Goal: Use online tool/utility: Utilize a website feature to perform a specific function

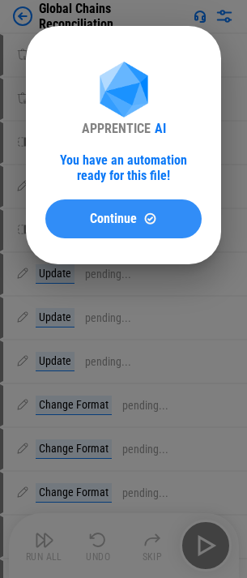
click at [62, 226] on button "Continue" at bounding box center [123, 218] width 156 height 39
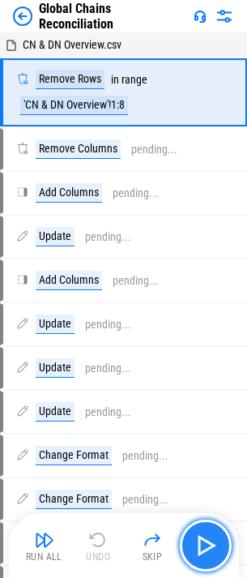
click at [210, 530] on button "button" at bounding box center [206, 545] width 52 height 52
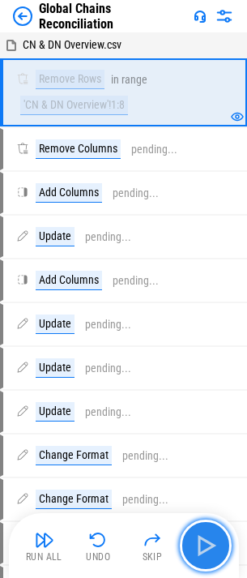
click at [206, 539] on img "button" at bounding box center [206, 545] width 26 height 26
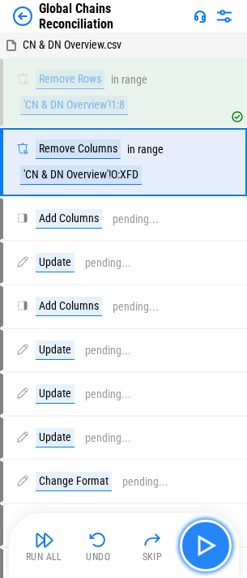
click at [206, 539] on img "button" at bounding box center [206, 545] width 26 height 26
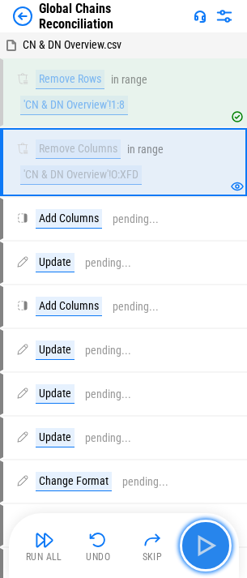
click at [206, 539] on img "button" at bounding box center [206, 545] width 26 height 26
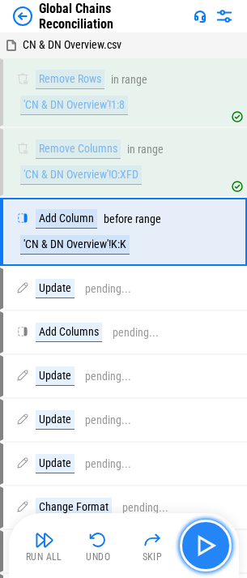
click at [192, 536] on button "button" at bounding box center [206, 545] width 52 height 52
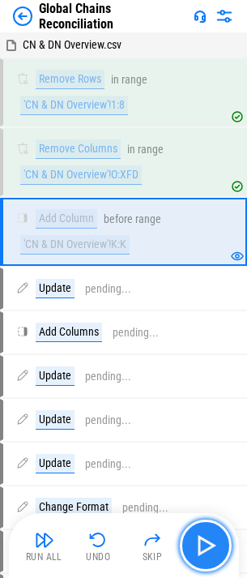
click at [192, 536] on button "button" at bounding box center [206, 545] width 52 height 52
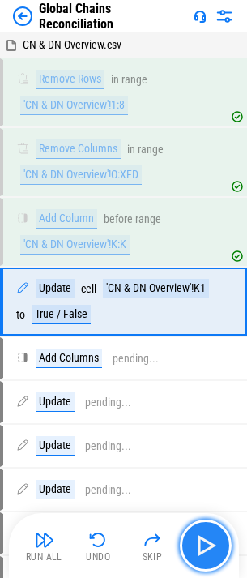
click at [192, 536] on button "button" at bounding box center [206, 545] width 52 height 52
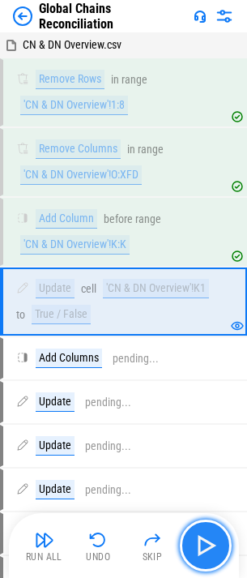
click at [192, 536] on button "button" at bounding box center [206, 545] width 52 height 52
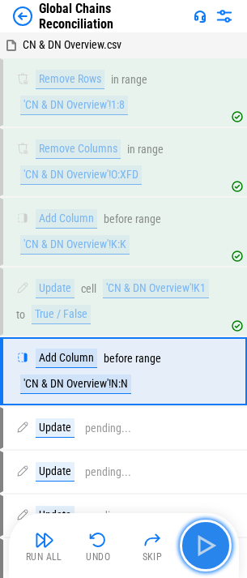
click at [204, 536] on img "button" at bounding box center [206, 545] width 26 height 26
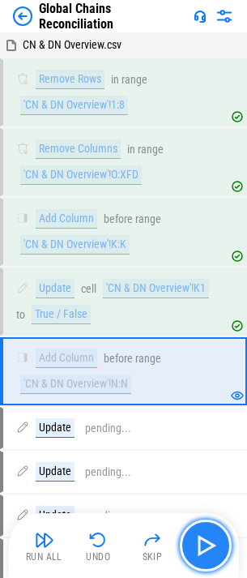
click at [204, 536] on img "button" at bounding box center [206, 545] width 26 height 26
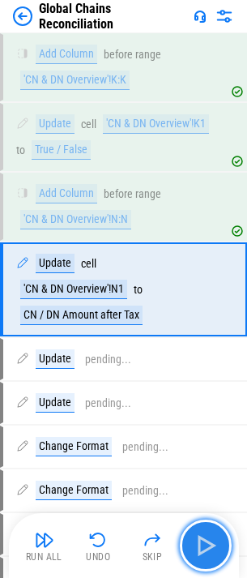
scroll to position [165, 0]
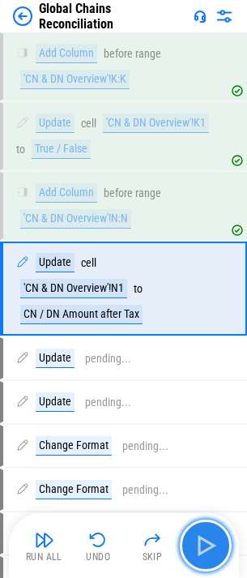
click at [204, 536] on img "button" at bounding box center [206, 545] width 26 height 26
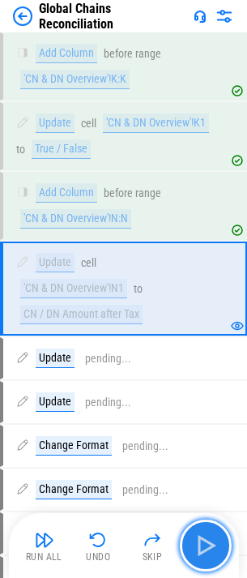
click at [204, 536] on img "button" at bounding box center [206, 545] width 26 height 26
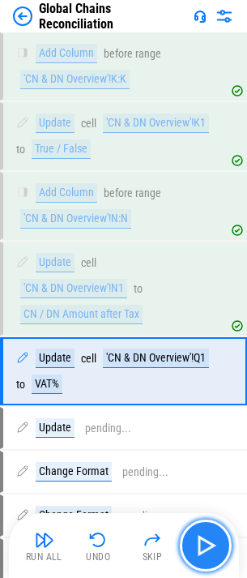
click at [204, 536] on img "button" at bounding box center [206, 545] width 26 height 26
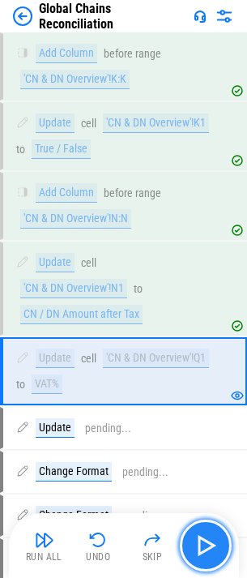
click at [204, 536] on img "button" at bounding box center [206, 545] width 26 height 26
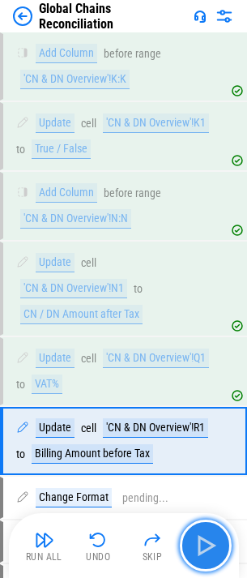
click at [204, 536] on img "button" at bounding box center [206, 545] width 26 height 26
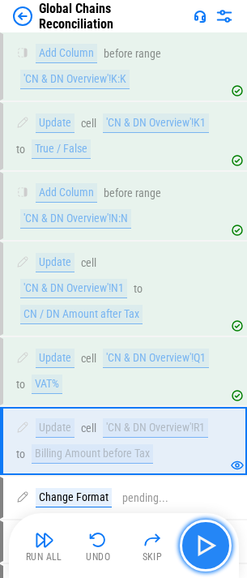
click at [204, 536] on img "button" at bounding box center [206, 545] width 26 height 26
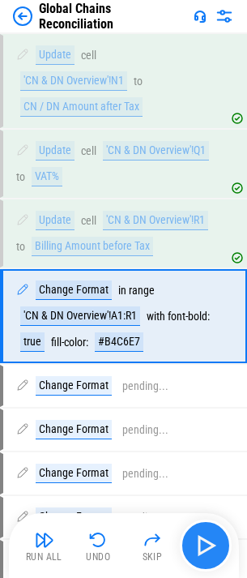
scroll to position [400, 0]
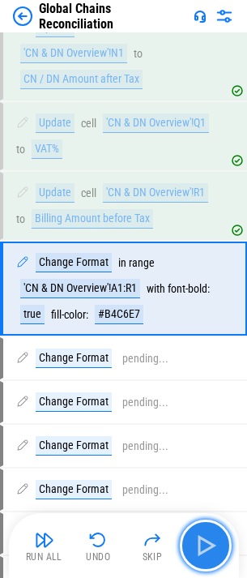
click at [204, 536] on img "button" at bounding box center [206, 545] width 26 height 26
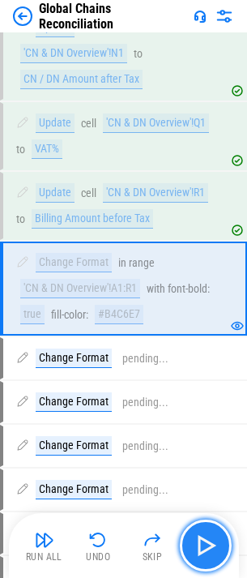
click at [204, 536] on img "button" at bounding box center [206, 545] width 26 height 26
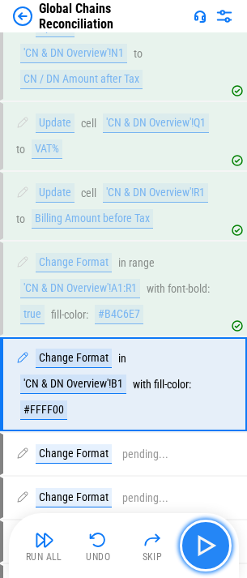
click at [204, 536] on img "button" at bounding box center [206, 545] width 26 height 26
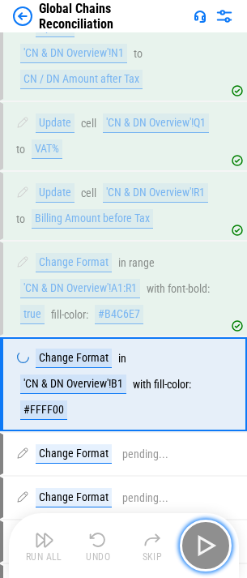
click at [204, 536] on img "button" at bounding box center [206, 545] width 26 height 26
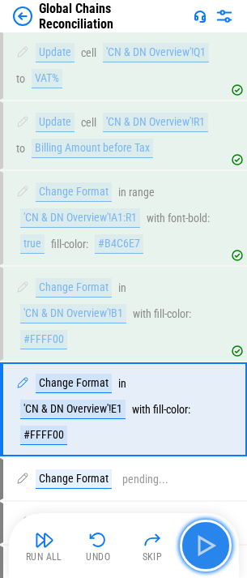
click at [204, 536] on img "button" at bounding box center [206, 545] width 26 height 26
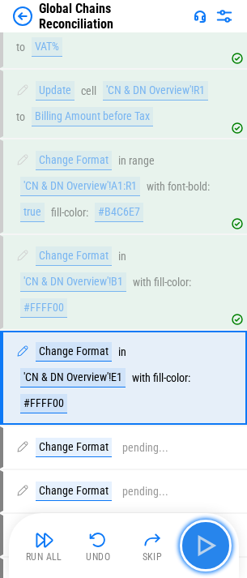
click at [204, 536] on img "button" at bounding box center [206, 545] width 26 height 26
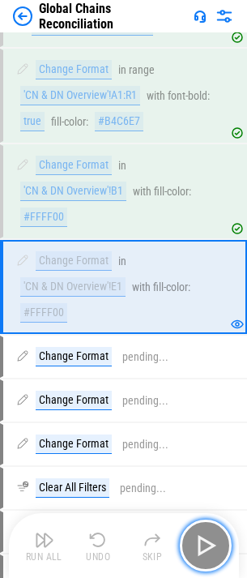
click at [204, 536] on img "button" at bounding box center [206, 545] width 26 height 26
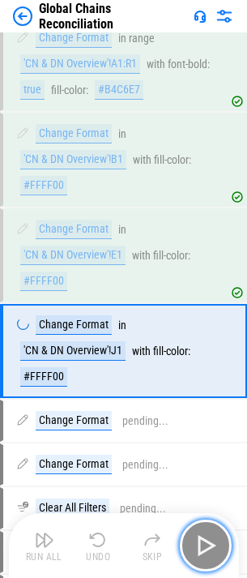
click at [204, 536] on img "button" at bounding box center [206, 545] width 26 height 26
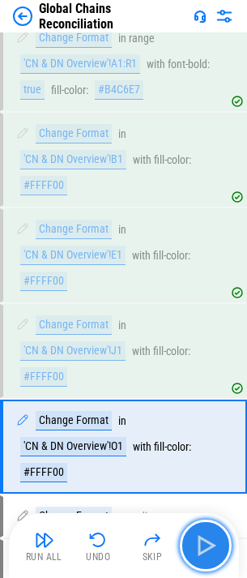
click at [204, 536] on img "button" at bounding box center [206, 545] width 26 height 26
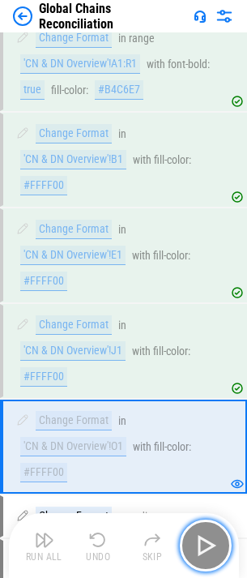
click at [204, 536] on img "button" at bounding box center [206, 545] width 26 height 26
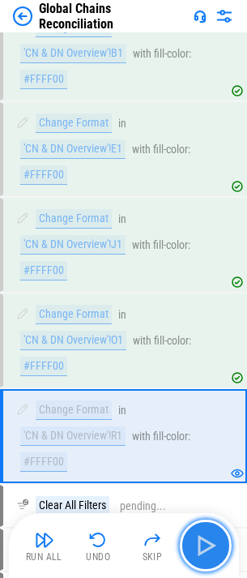
click at [204, 536] on img "button" at bounding box center [206, 545] width 26 height 26
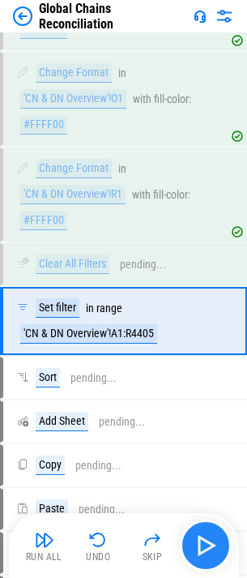
scroll to position [1005, 0]
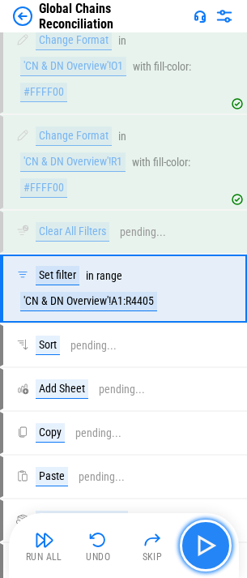
click at [204, 536] on img "button" at bounding box center [206, 545] width 26 height 26
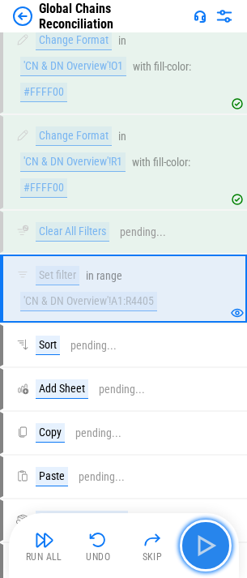
click at [204, 536] on img "button" at bounding box center [206, 545] width 26 height 26
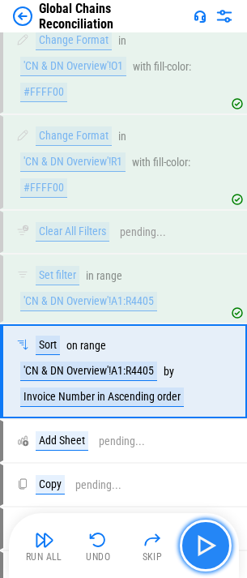
click at [204, 536] on img "button" at bounding box center [206, 545] width 26 height 26
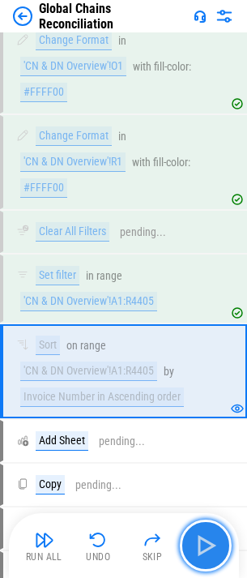
click at [204, 536] on img "button" at bounding box center [206, 545] width 26 height 26
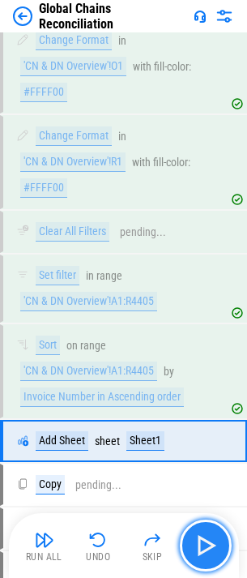
click at [212, 549] on img "button" at bounding box center [206, 545] width 26 height 26
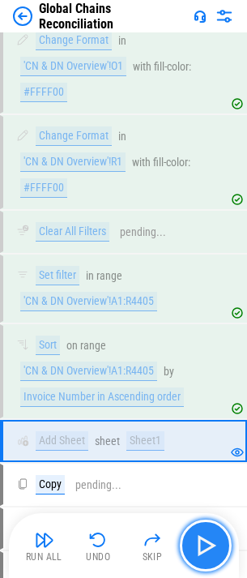
click at [211, 549] on img "button" at bounding box center [206, 545] width 26 height 26
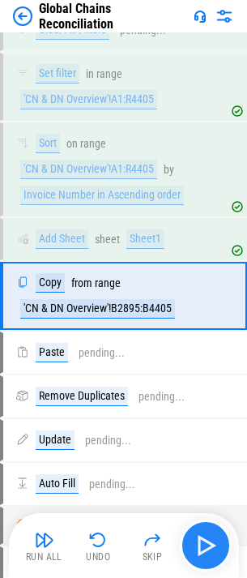
scroll to position [1214, 0]
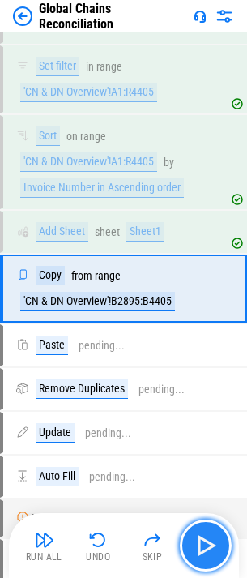
click at [211, 549] on img "button" at bounding box center [206, 545] width 26 height 26
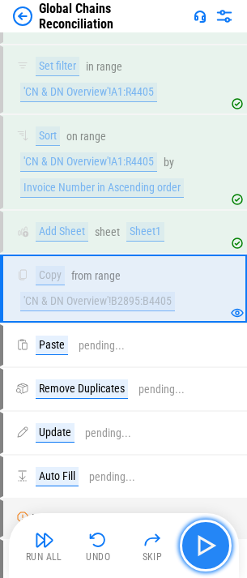
click at [208, 540] on img "button" at bounding box center [206, 545] width 26 height 26
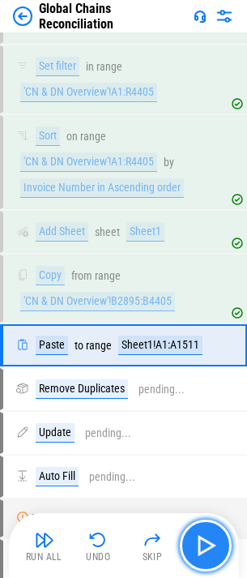
click at [208, 540] on img "button" at bounding box center [206, 545] width 26 height 26
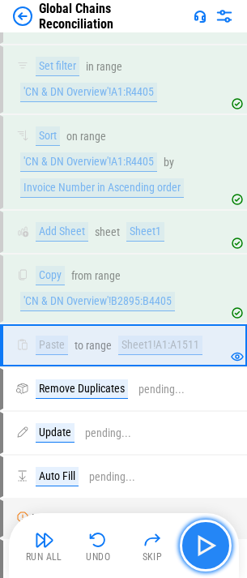
click at [208, 540] on img "button" at bounding box center [206, 545] width 26 height 26
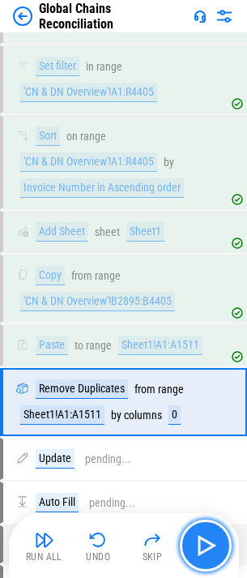
click at [208, 540] on img "button" at bounding box center [206, 545] width 26 height 26
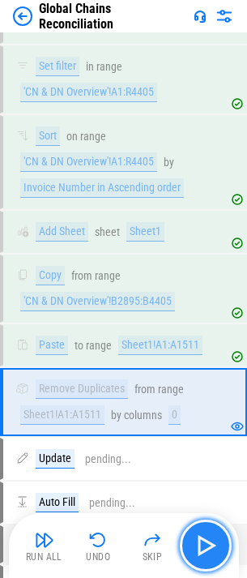
click at [206, 534] on img "button" at bounding box center [206, 545] width 26 height 26
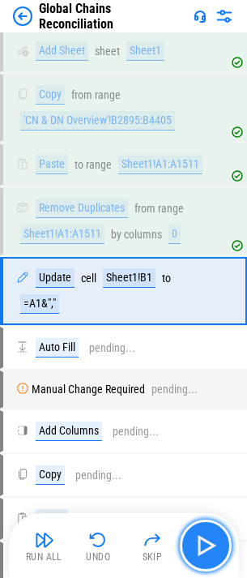
click at [206, 534] on img "button" at bounding box center [206, 545] width 26 height 26
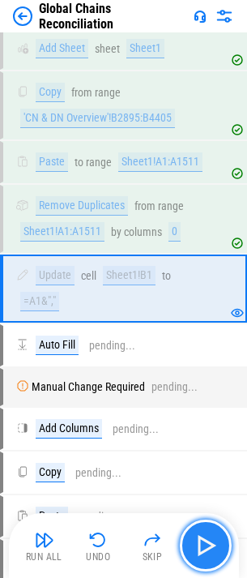
click at [206, 534] on img "button" at bounding box center [206, 545] width 26 height 26
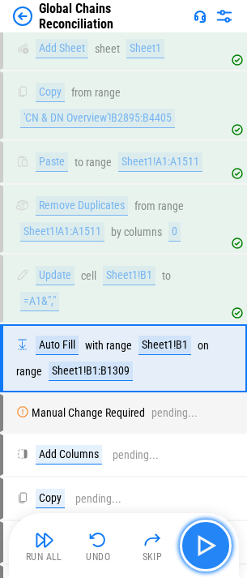
click at [206, 534] on img "button" at bounding box center [206, 545] width 26 height 26
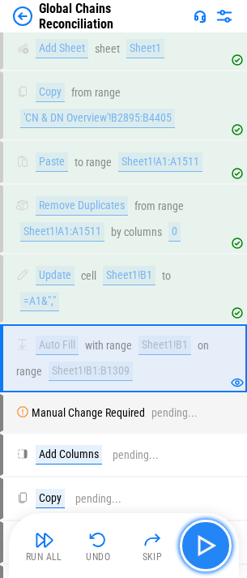
click at [206, 534] on img "button" at bounding box center [206, 545] width 26 height 26
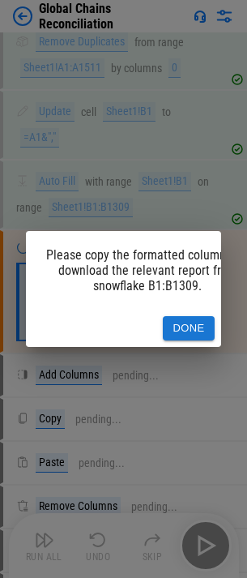
scroll to position [1563, 0]
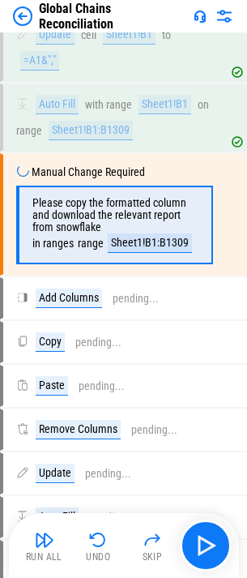
scroll to position [1640, 0]
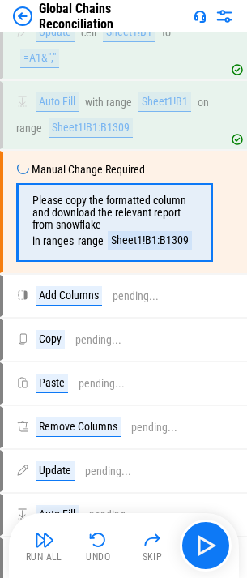
click at [22, 11] on img at bounding box center [22, 15] width 19 height 19
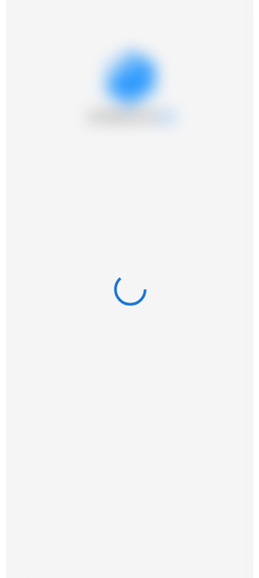
scroll to position [0, 0]
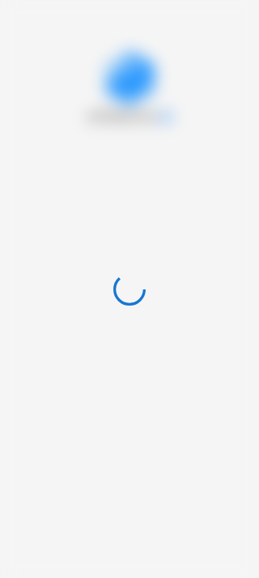
click at [38, 45] on div at bounding box center [129, 289] width 259 height 578
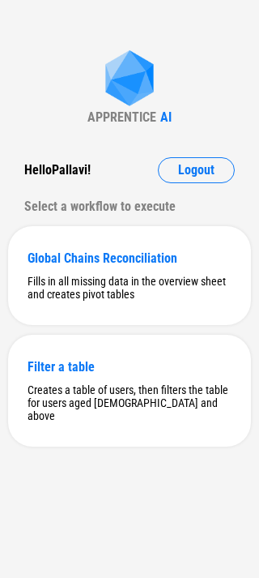
drag, startPoint x: 207, startPoint y: 527, endPoint x: 209, endPoint y: 480, distance: 47.1
click at [207, 526] on div "APPRENTICE AI Hello [PERSON_NAME] ! Logout Select a workflow to execute Global …" at bounding box center [129, 289] width 259 height 578
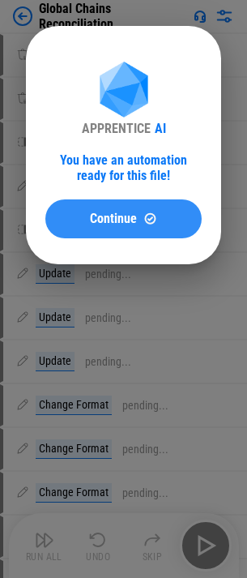
click at [75, 218] on div "Continue" at bounding box center [123, 218] width 117 height 14
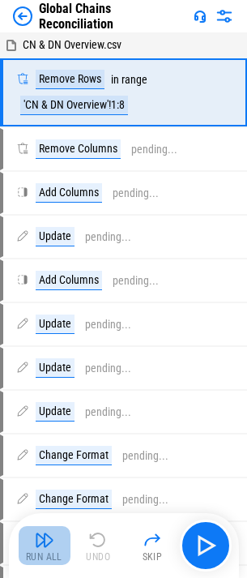
click at [54, 531] on button "Run All" at bounding box center [45, 545] width 52 height 39
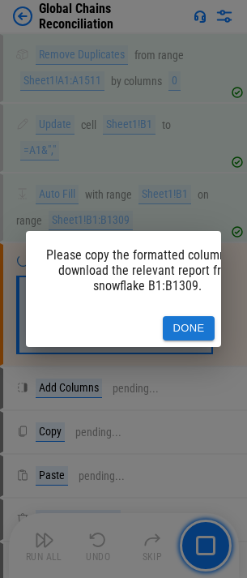
scroll to position [1563, 0]
